Goal: Task Accomplishment & Management: Manage account settings

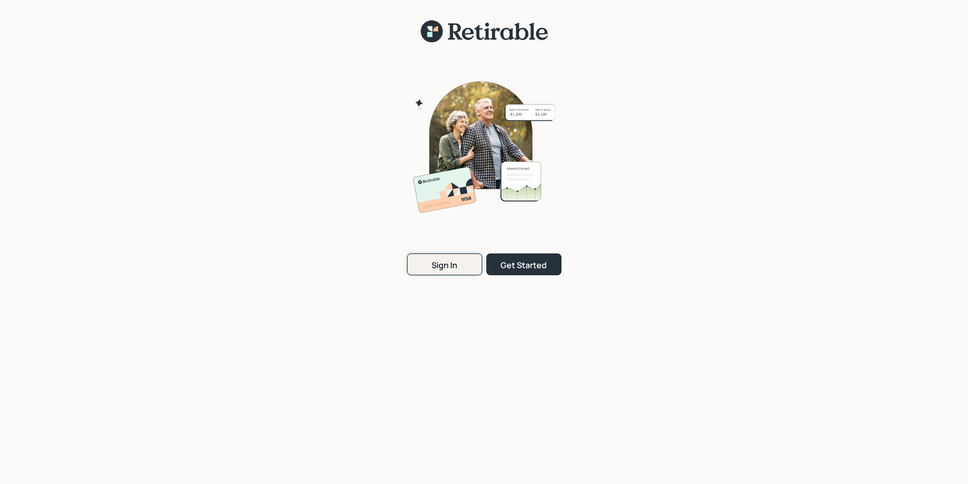
click at [431, 263] on button "Sign In" at bounding box center [444, 265] width 75 height 22
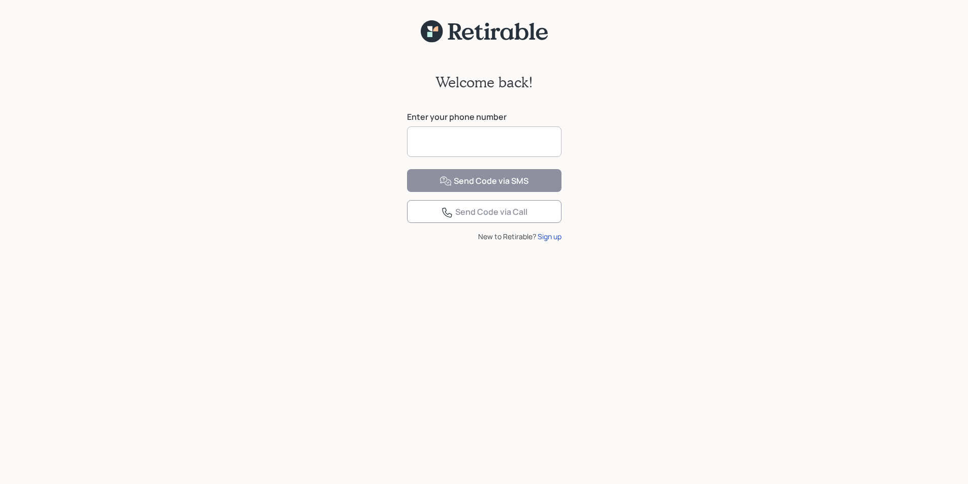
click at [452, 140] on input at bounding box center [484, 142] width 155 height 31
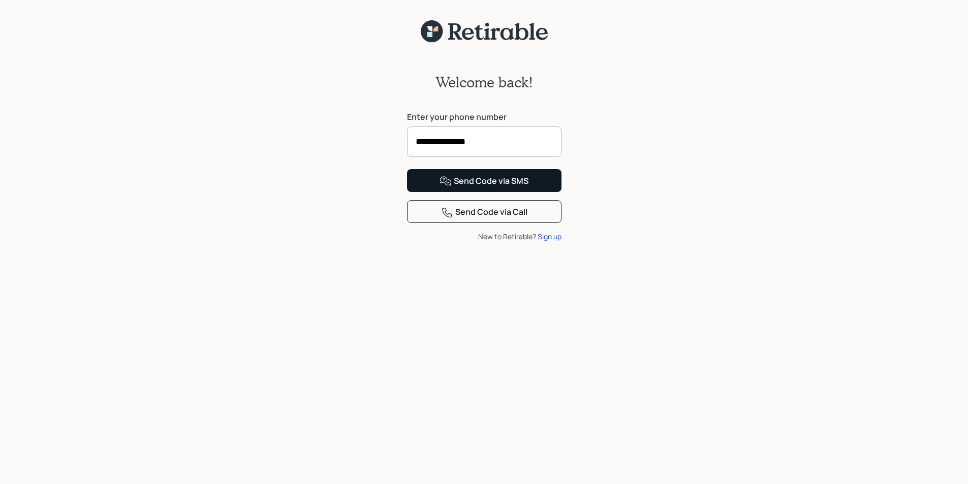
type input "**********"
click at [485, 188] on div "Send Code via SMS" at bounding box center [484, 181] width 89 height 12
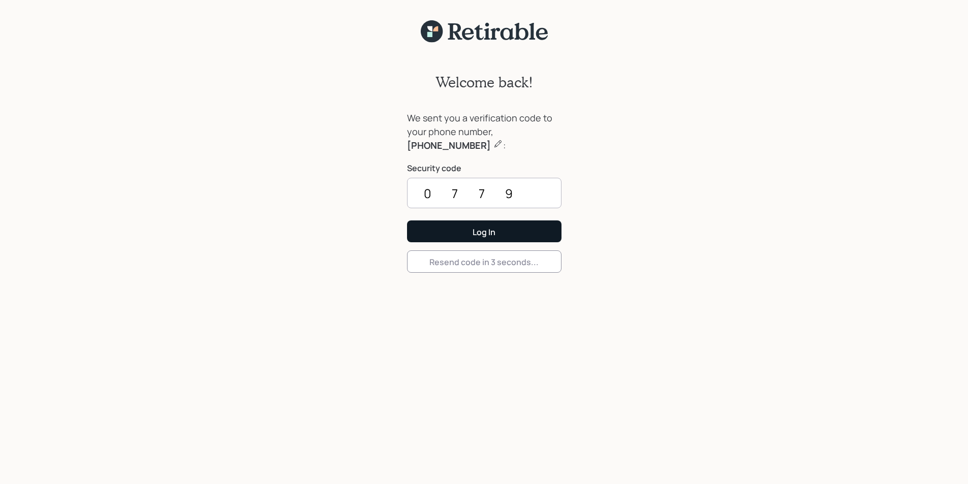
type input "0779"
click at [484, 232] on div "Log In" at bounding box center [484, 232] width 23 height 11
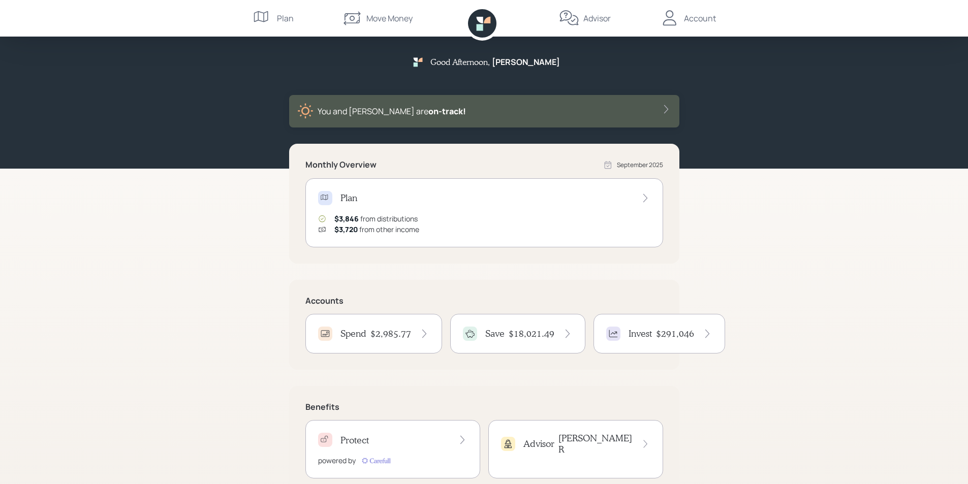
click at [382, 333] on h4 "$2,985.77" at bounding box center [391, 333] width 41 height 11
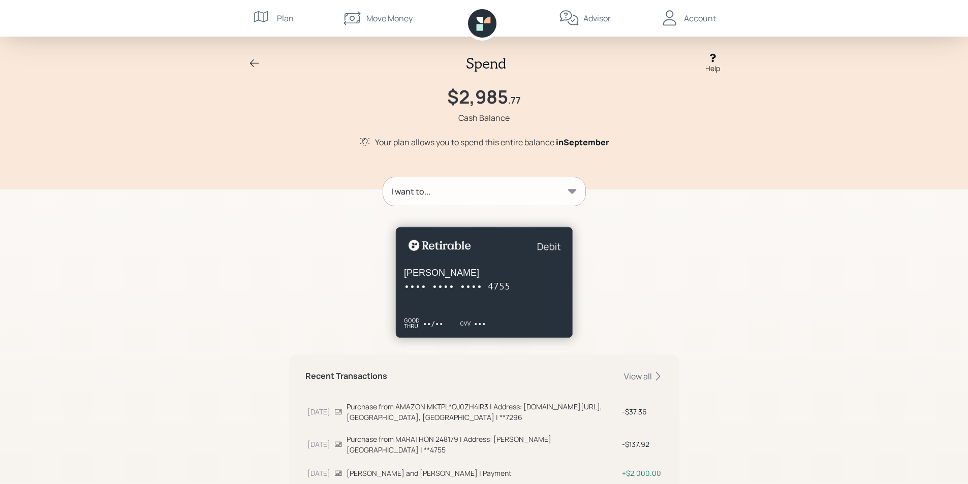
click at [688, 18] on div "Account" at bounding box center [700, 18] width 32 height 12
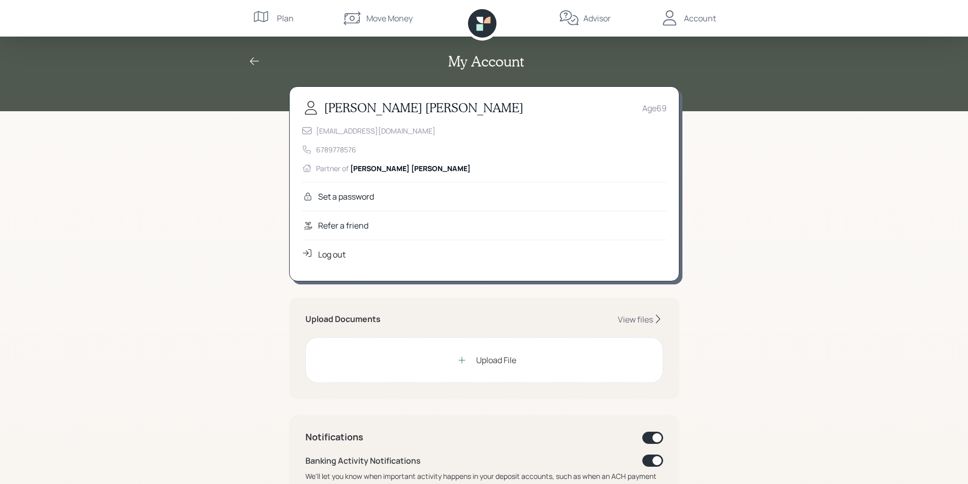
click at [331, 256] on div "Log out" at bounding box center [331, 255] width 27 height 12
